Goal: Task Accomplishment & Management: Use online tool/utility

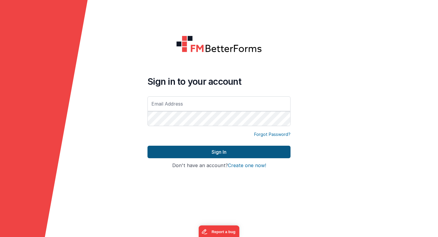
type input "[PERSON_NAME][EMAIL_ADDRESS][PERSON_NAME][DOMAIN_NAME]"
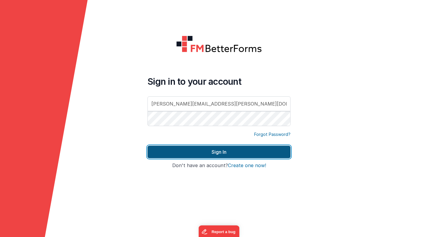
click at [206, 150] on button "Sign In" at bounding box center [218, 152] width 143 height 13
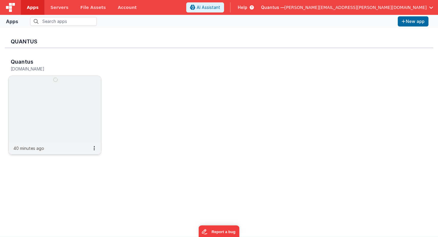
click at [77, 121] on img at bounding box center [55, 109] width 92 height 67
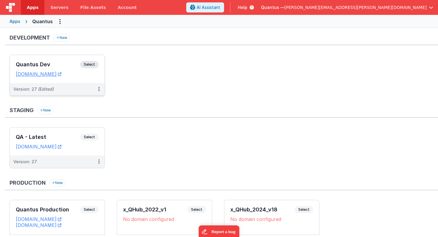
click at [71, 80] on div "Quantus Dev Select URLs [DOMAIN_NAME]" at bounding box center [57, 69] width 95 height 28
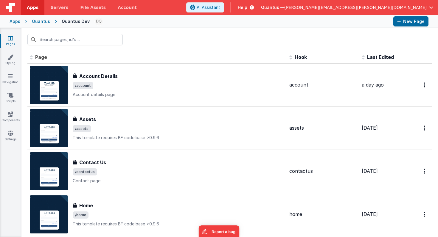
click at [368, 57] on span "Last Edited" at bounding box center [380, 57] width 27 height 6
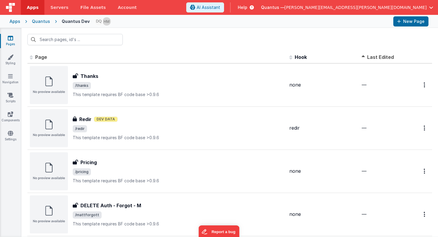
click at [368, 57] on span "Last Edited" at bounding box center [380, 57] width 27 height 6
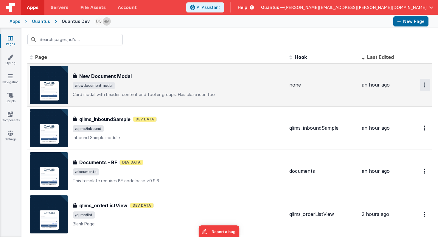
click at [421, 84] on button "Options" at bounding box center [425, 85] width 10 height 12
click at [394, 97] on link "Preview" at bounding box center [403, 98] width 52 height 11
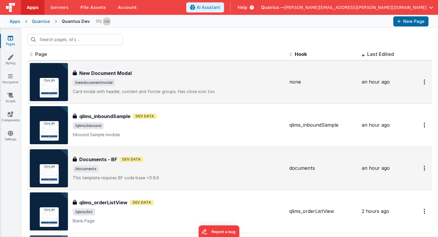
scroll to position [4, 0]
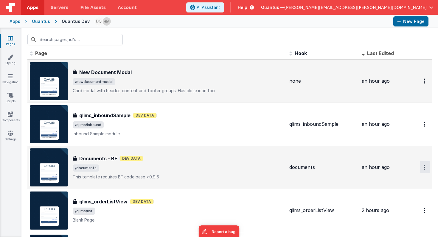
click at [423, 84] on icon "Options" at bounding box center [423, 81] width 1 height 5
click at [407, 181] on link "Preview" at bounding box center [403, 181] width 52 height 11
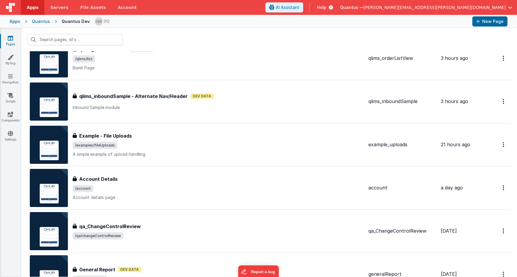
scroll to position [156, 0]
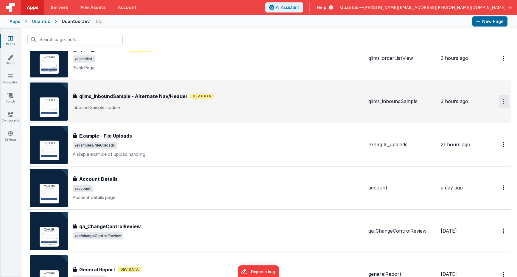
click at [437, 116] on link "Preview" at bounding box center [482, 115] width 52 height 11
click at [437, 114] on link "Preview" at bounding box center [482, 115] width 52 height 11
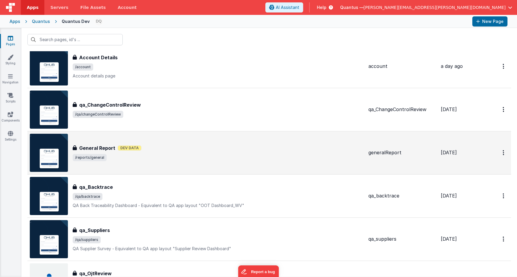
scroll to position [280, 0]
